Goal: Information Seeking & Learning: Find specific fact

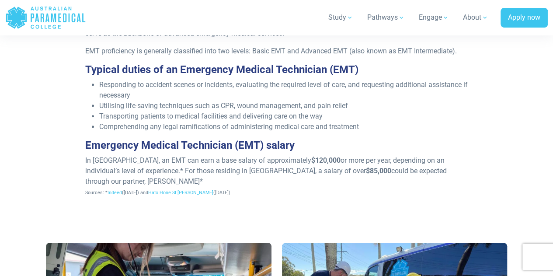
click at [107, 165] on p "In [GEOGRAPHIC_DATA], an EMT can earn a base salary of approximately $120,000 o…" at bounding box center [276, 176] width 383 height 42
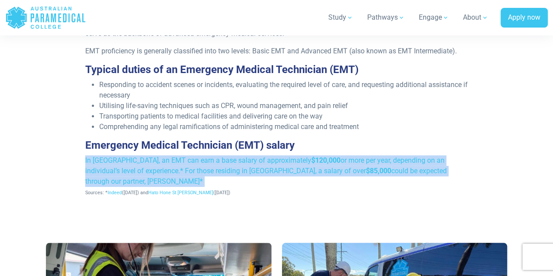
click at [107, 165] on p "In [GEOGRAPHIC_DATA], an EMT can earn a base salary of approximately $120,000 o…" at bounding box center [276, 176] width 383 height 42
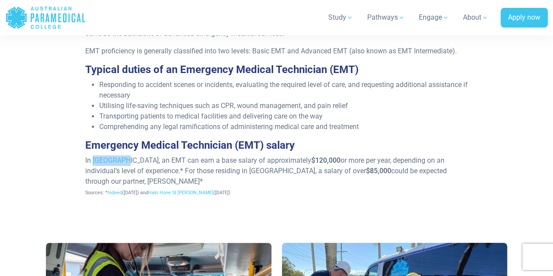
click at [107, 165] on p "In [GEOGRAPHIC_DATA], an EMT can earn a base salary of approximately $120,000 o…" at bounding box center [276, 176] width 383 height 42
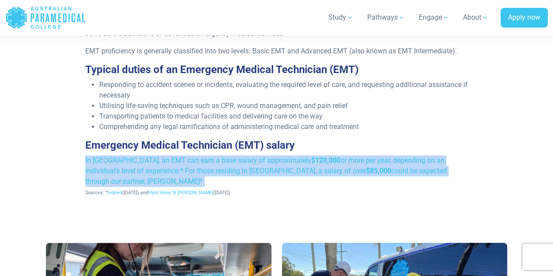
click at [107, 165] on p "In [GEOGRAPHIC_DATA], an EMT can earn a base salary of approximately $120,000 o…" at bounding box center [276, 176] width 383 height 42
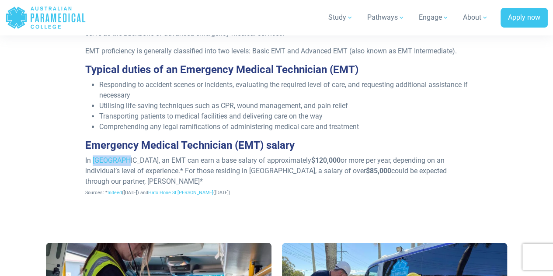
click at [107, 165] on p "In [GEOGRAPHIC_DATA], an EMT can earn a base salary of approximately $120,000 o…" at bounding box center [276, 176] width 383 height 42
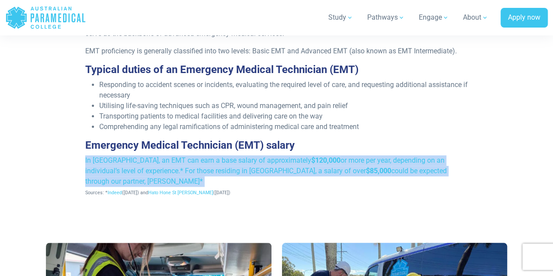
click at [107, 165] on p "In [GEOGRAPHIC_DATA], an EMT can earn a base salary of approximately $120,000 o…" at bounding box center [276, 176] width 383 height 42
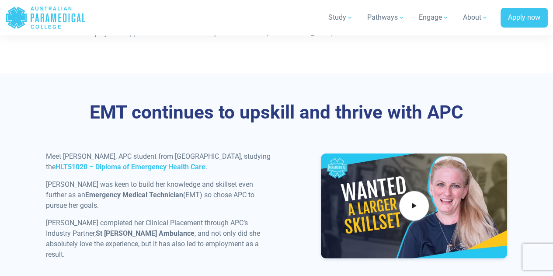
scroll to position [951, 0]
